Goal: Information Seeking & Learning: Learn about a topic

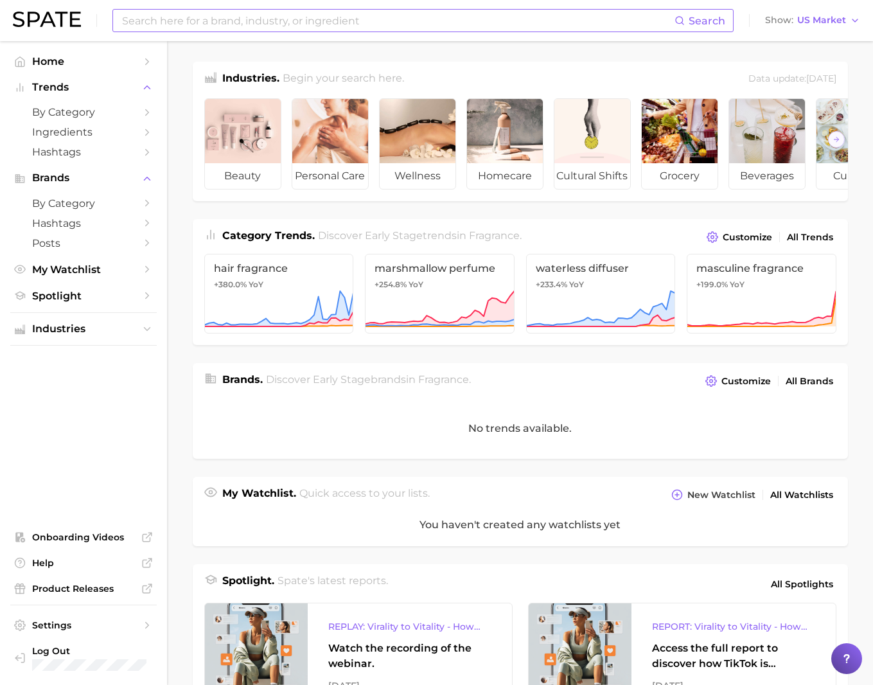
click at [266, 22] on input at bounding box center [398, 21] width 554 height 22
click at [237, 21] on input at bounding box center [398, 21] width 554 height 22
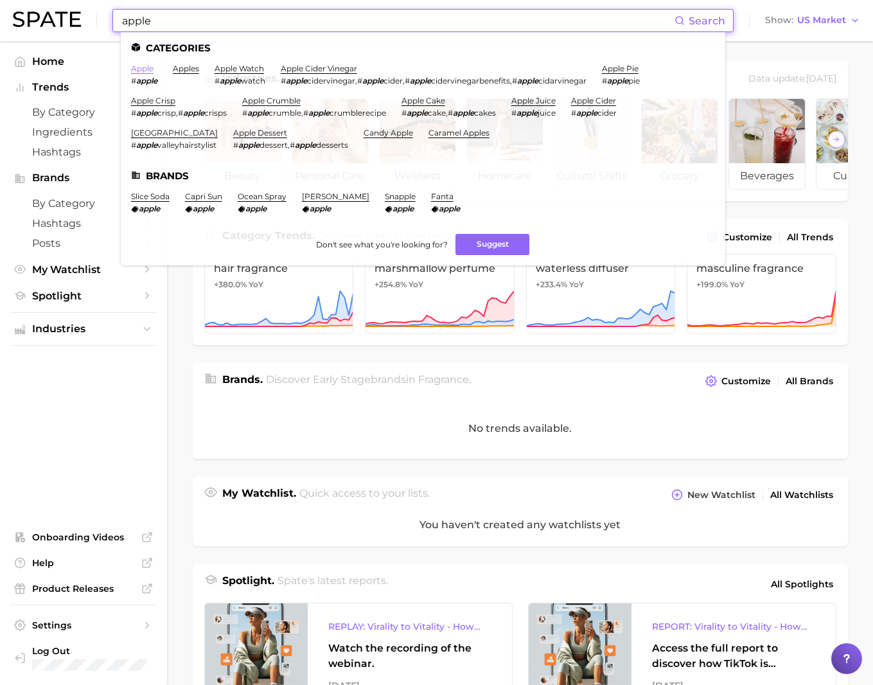
type input "apple"
click at [144, 67] on link "apple" at bounding box center [142, 69] width 22 height 10
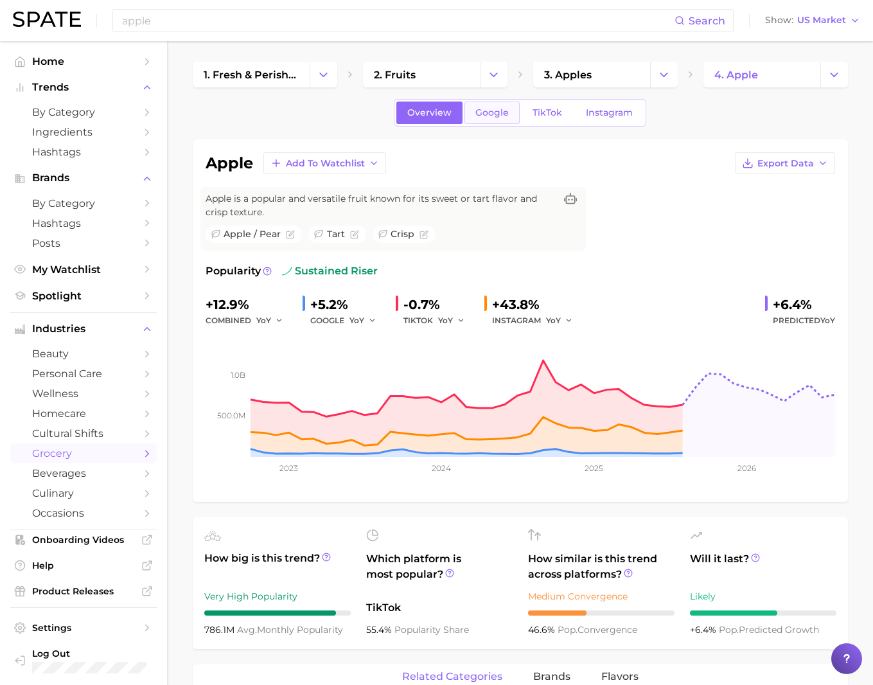
click at [495, 109] on span "Google" at bounding box center [491, 112] width 33 height 11
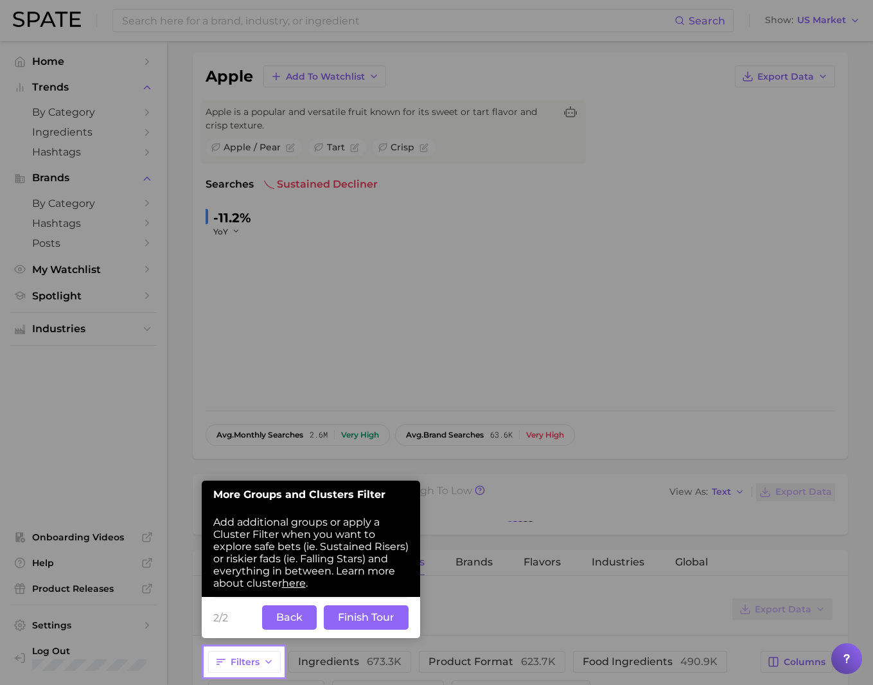
scroll to position [107, 0]
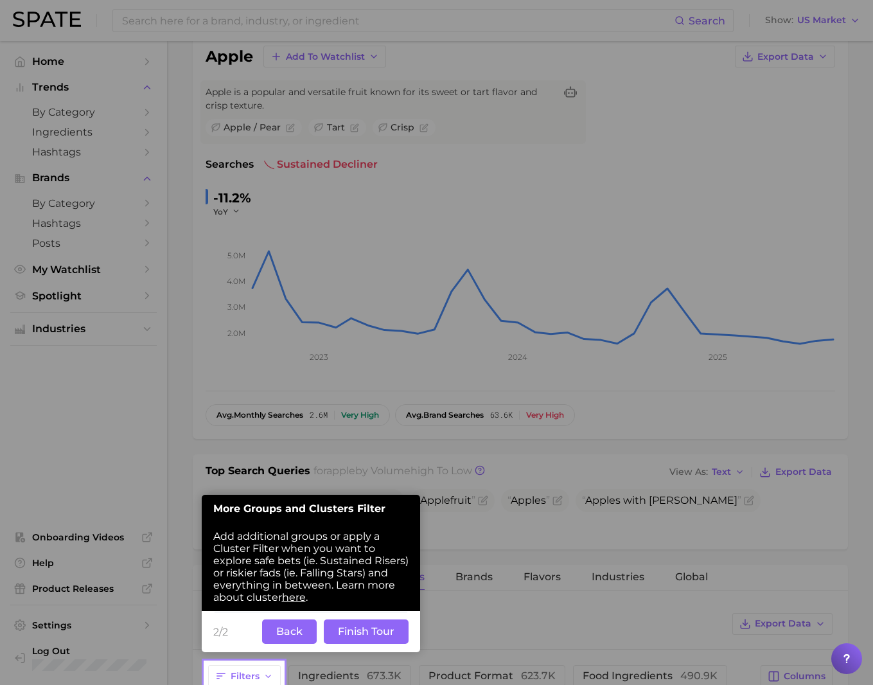
click at [361, 635] on button "Finish Tour" at bounding box center [366, 631] width 85 height 24
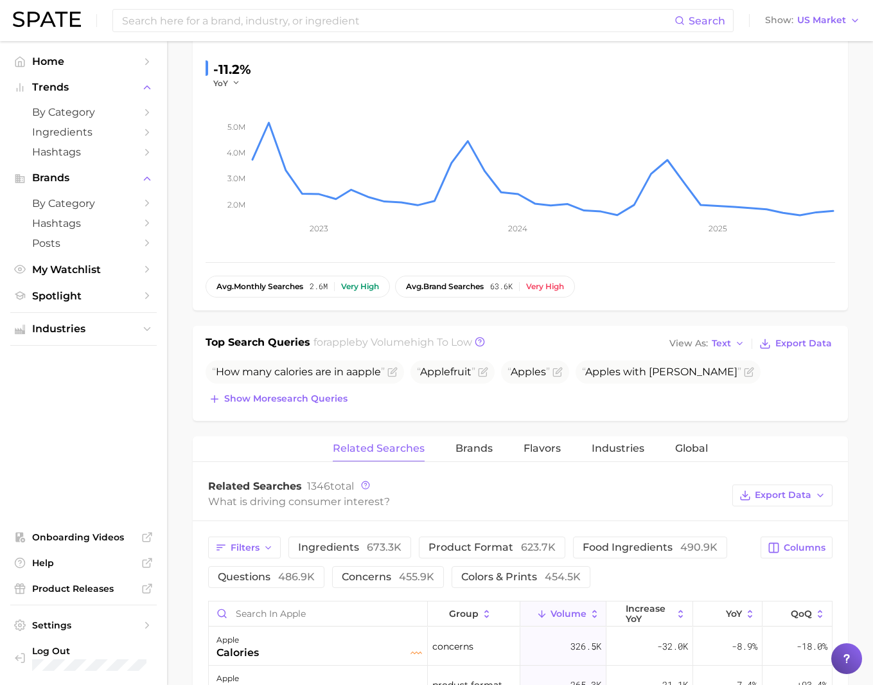
scroll to position [0, 0]
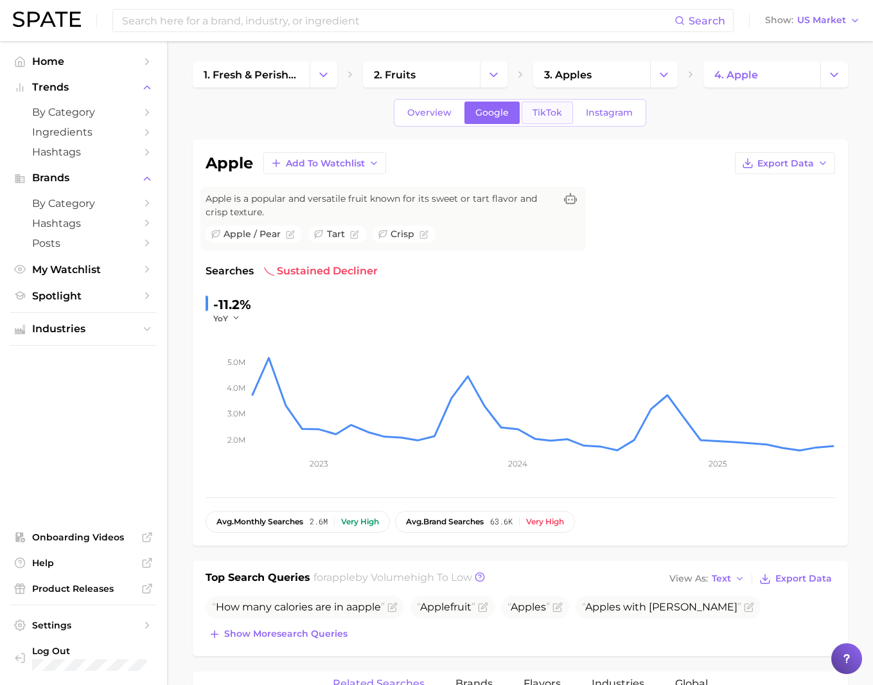
click at [559, 119] on link "TikTok" at bounding box center [547, 112] width 51 height 22
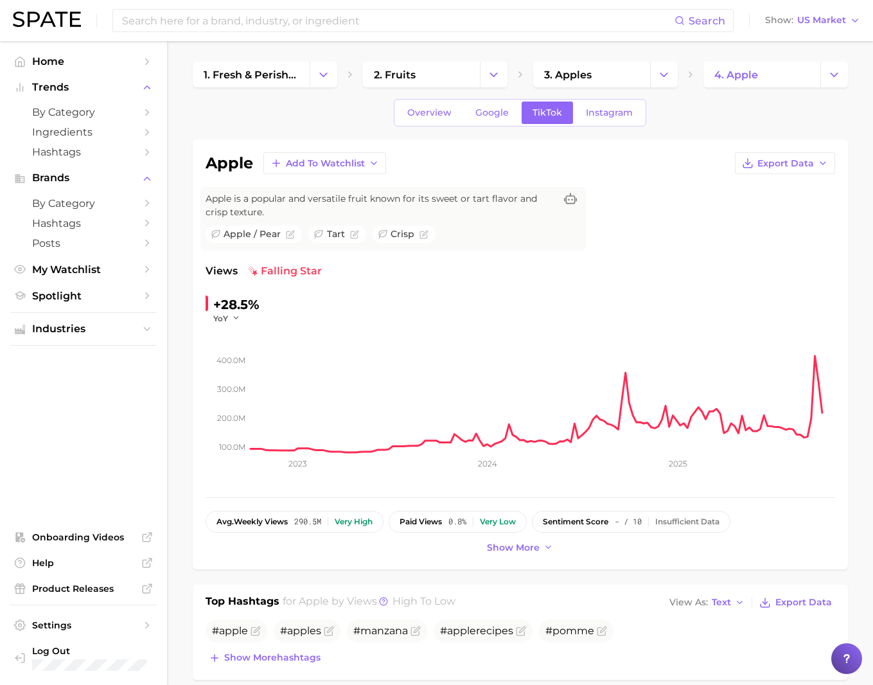
click at [768, 238] on div "apple Add to Watchlist Export Data Apple is a popular and versatile fruit known…" at bounding box center [520, 354] width 629 height 404
click at [493, 111] on span "Google" at bounding box center [491, 112] width 33 height 11
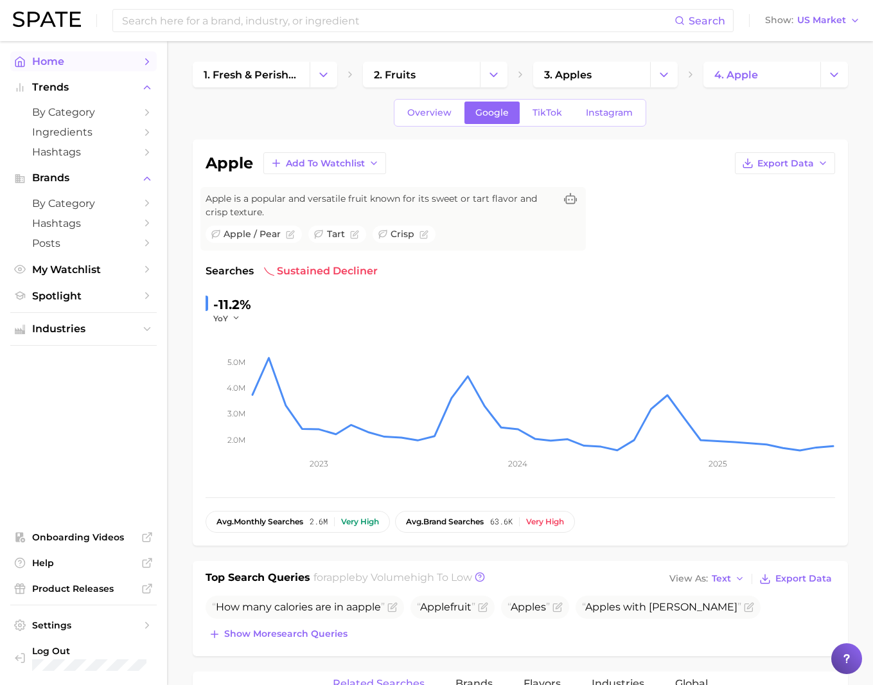
click at [82, 60] on span "Home" at bounding box center [83, 61] width 103 height 12
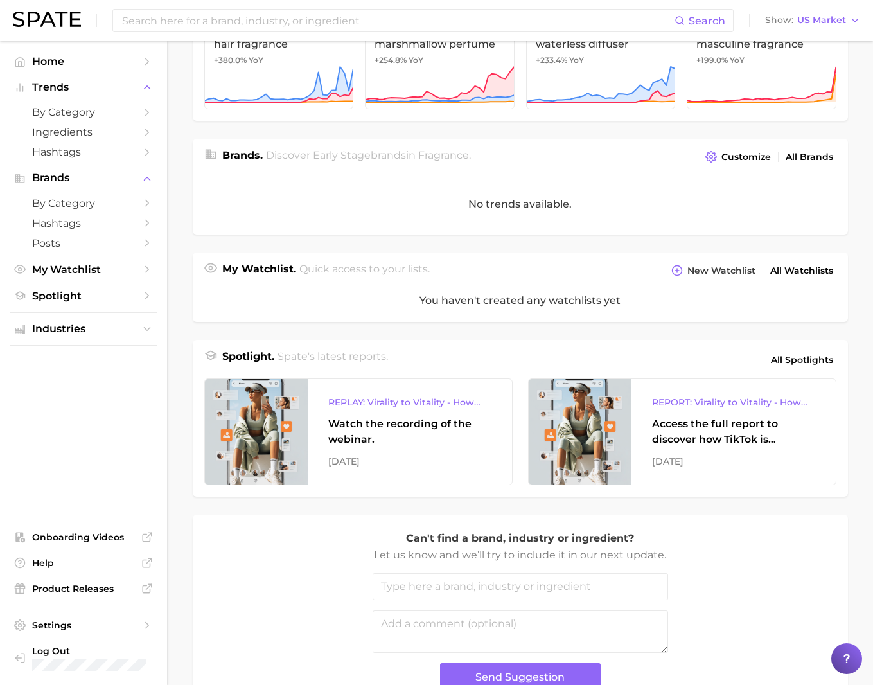
scroll to position [319, 0]
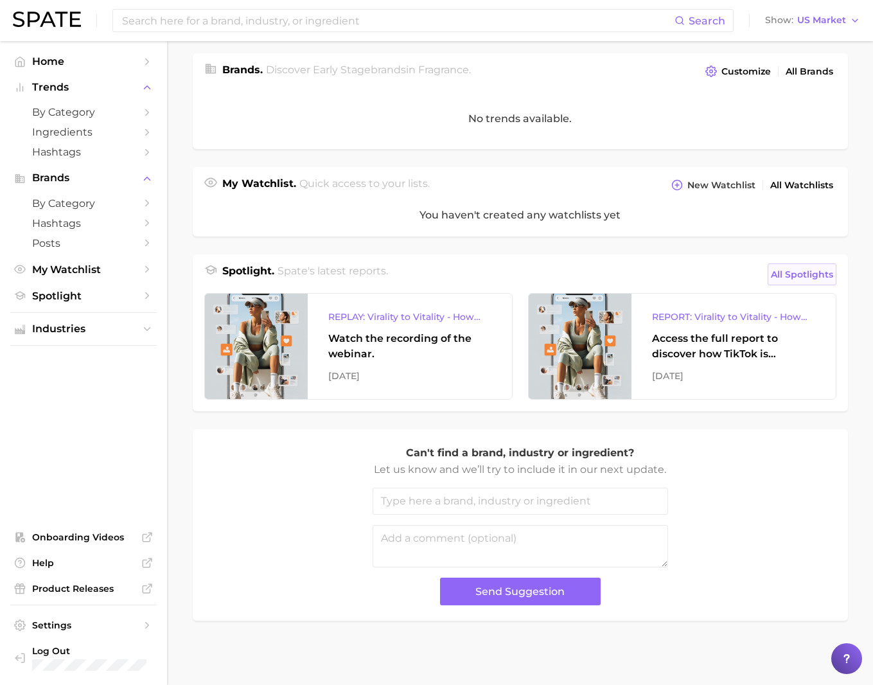
click at [807, 273] on span "All Spotlights" at bounding box center [802, 274] width 62 height 15
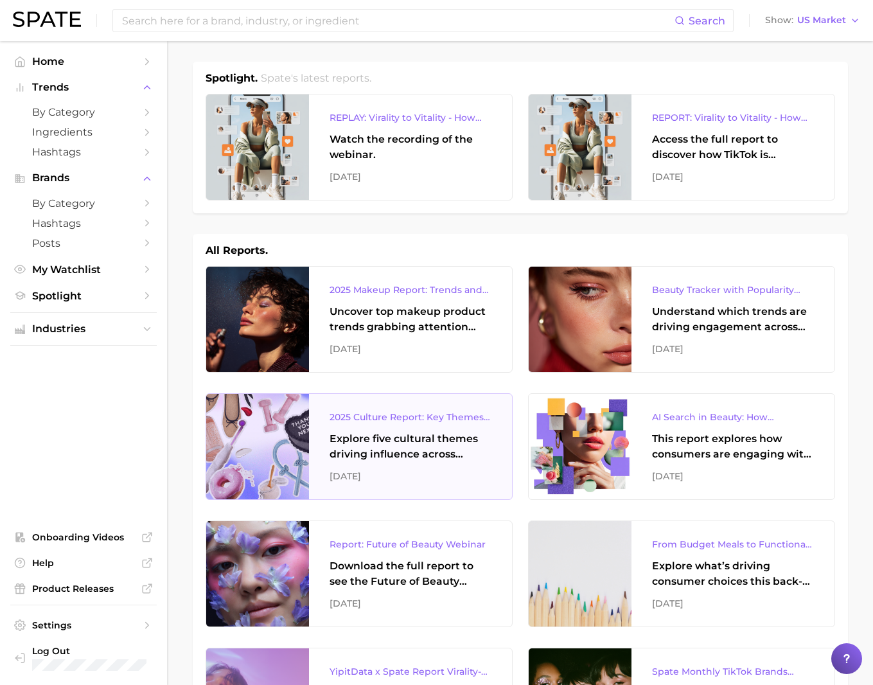
click at [374, 453] on div "Explore five cultural themes driving influence across beauty, food, and pop cul…" at bounding box center [411, 446] width 162 height 31
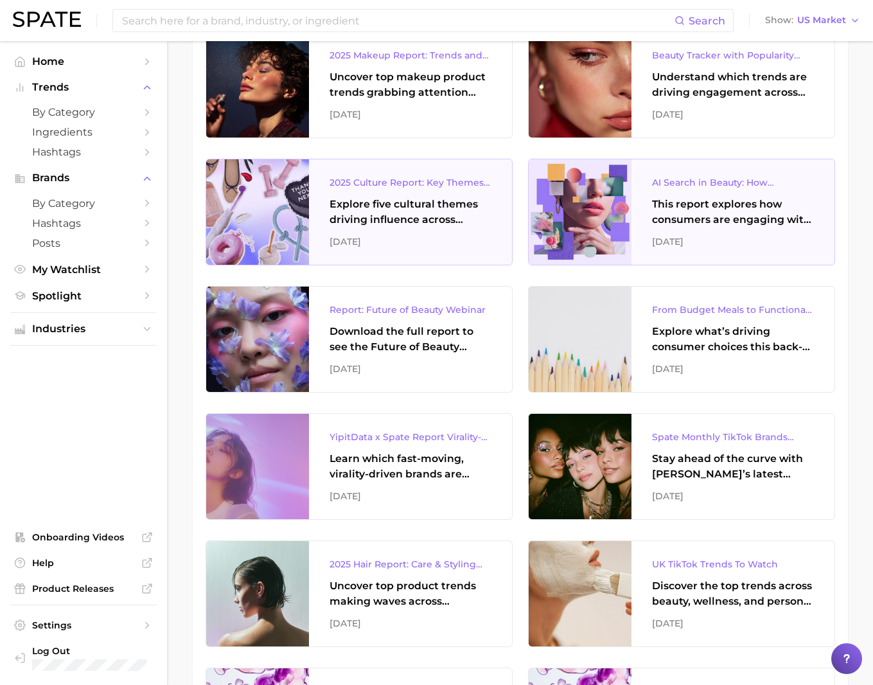
scroll to position [257, 0]
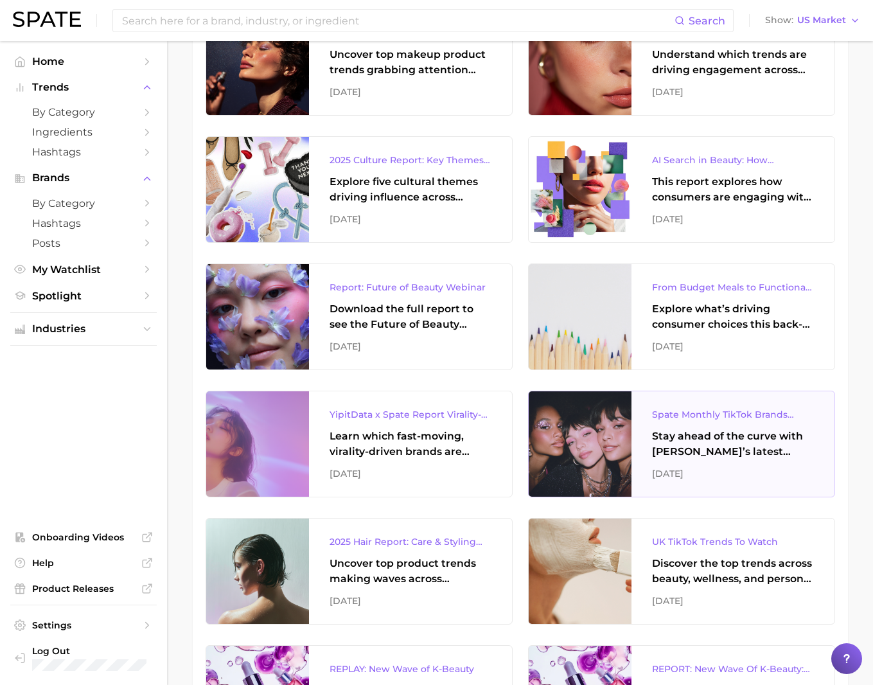
click at [737, 446] on div "Stay ahead of the curve with [PERSON_NAME]’s latest monthly tracker, spotlighti…" at bounding box center [733, 443] width 162 height 31
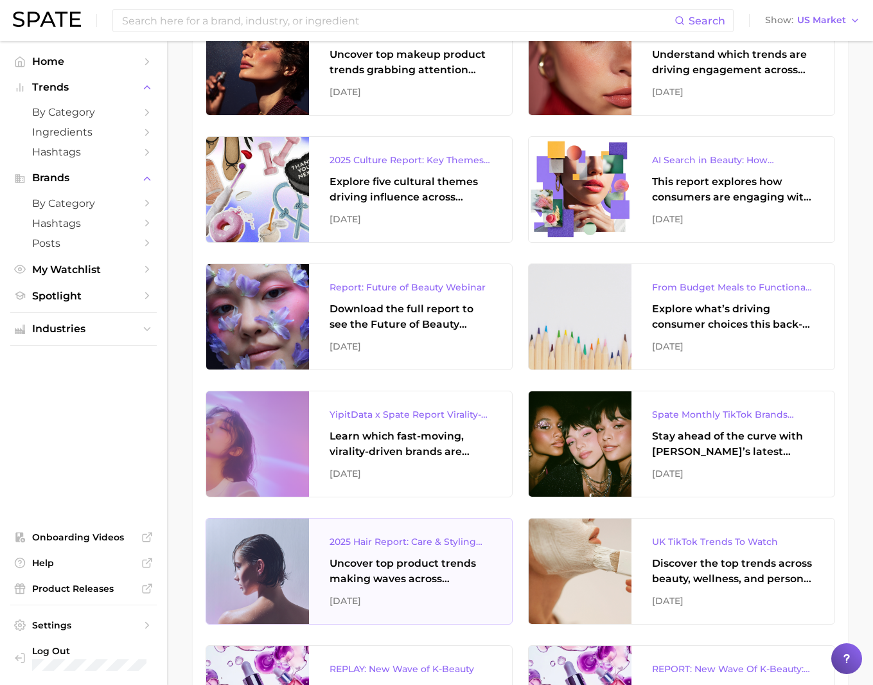
click at [426, 565] on div "Uncover top product trends making waves across platforms — along with key insig…" at bounding box center [411, 571] width 162 height 31
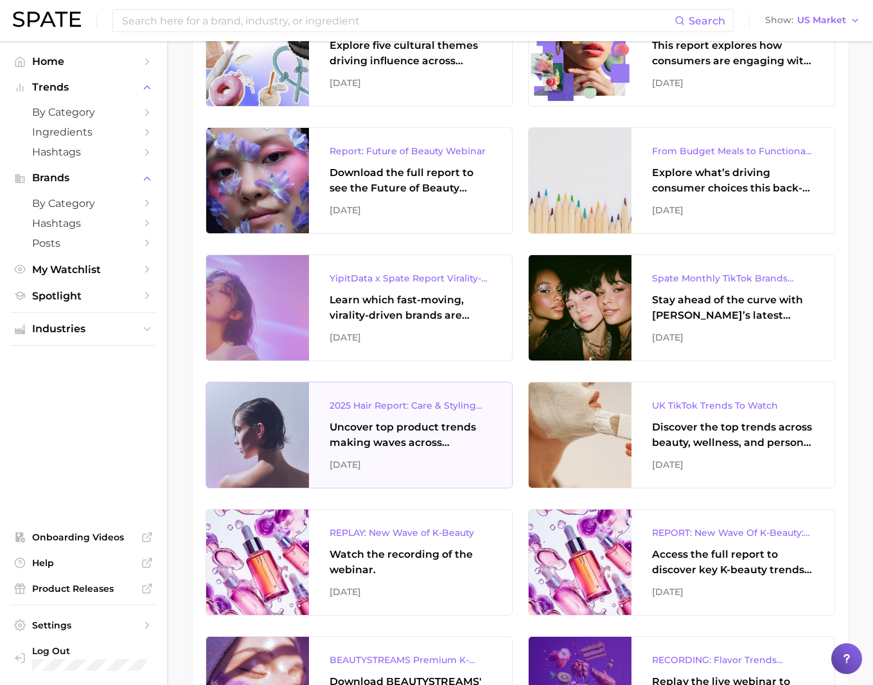
scroll to position [0, 0]
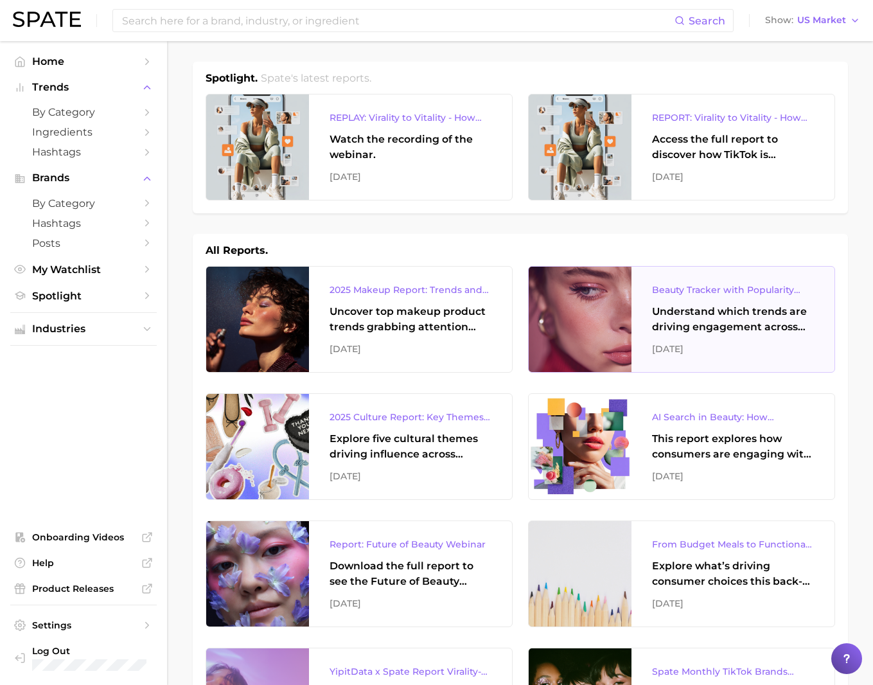
click at [788, 343] on div "[DATE]" at bounding box center [733, 348] width 162 height 15
